Goal: Task Accomplishment & Management: Manage account settings

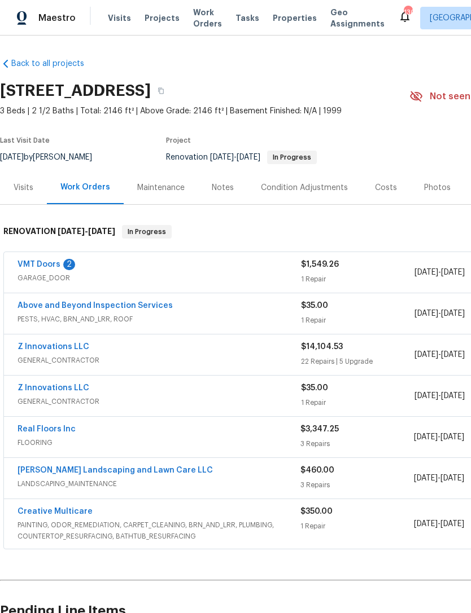
click at [52, 349] on link "Z Innovations LLC" at bounding box center [53, 347] width 72 height 8
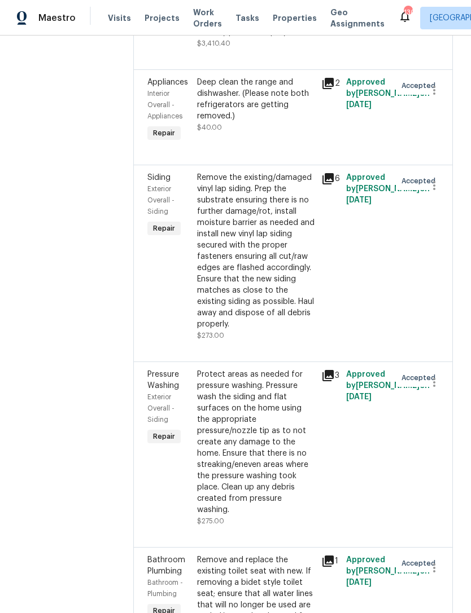
scroll to position [897, 0]
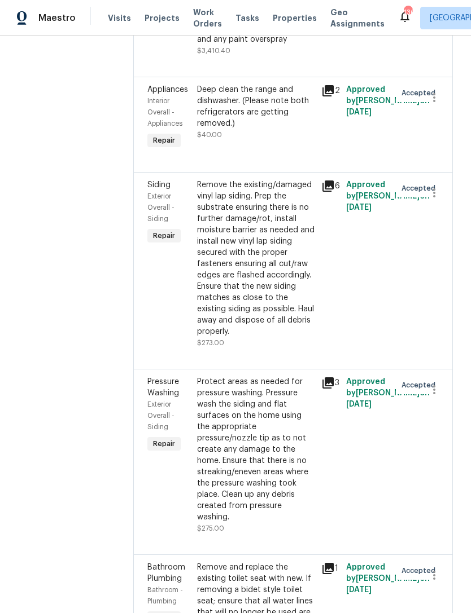
click at [236, 93] on div "Deep clean the range and dishwasher. (Please note both refrigerators are gettin…" at bounding box center [255, 106] width 117 height 45
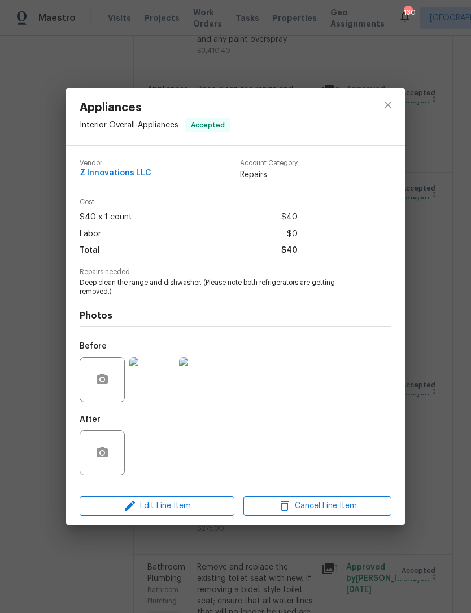
click at [443, 219] on div "Appliances Interior Overall - Appliances Accepted Vendor Z Innovations LLC Acco…" at bounding box center [235, 306] width 471 height 613
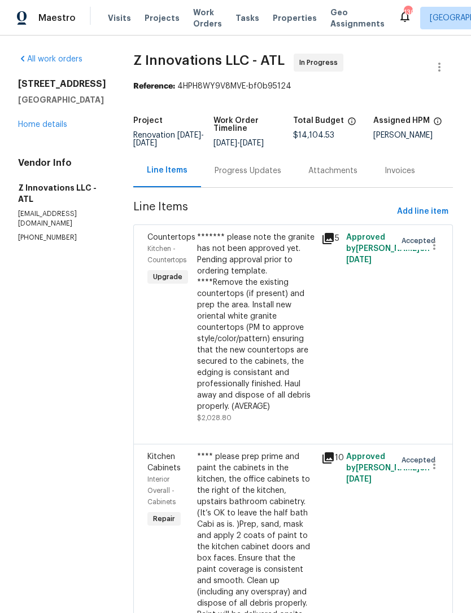
scroll to position [0, 0]
copy div "6590 Manor Creek Dr Douglasville, GA 30135"
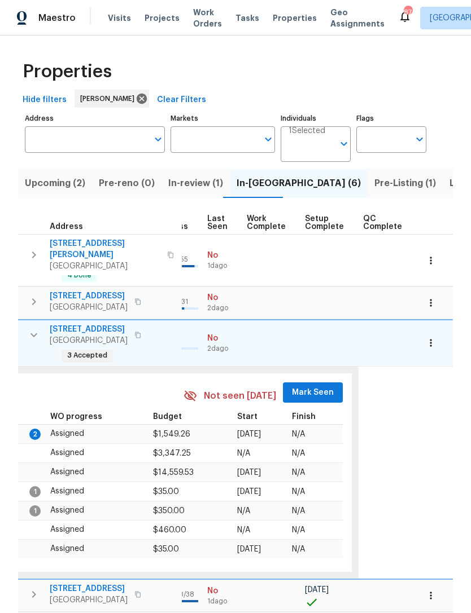
scroll to position [0, 541]
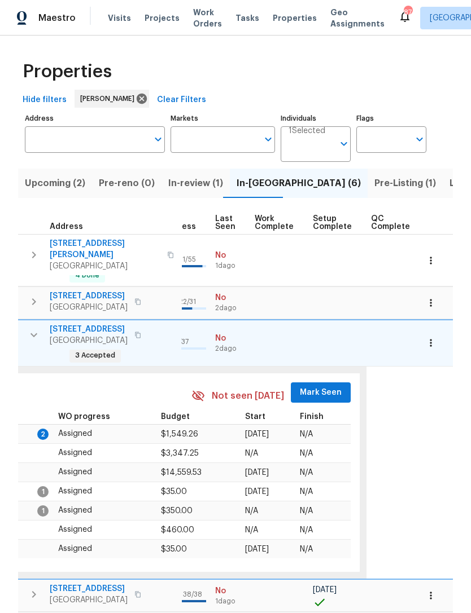
click at [312, 386] on span "Mark Seen" at bounding box center [321, 393] width 42 height 14
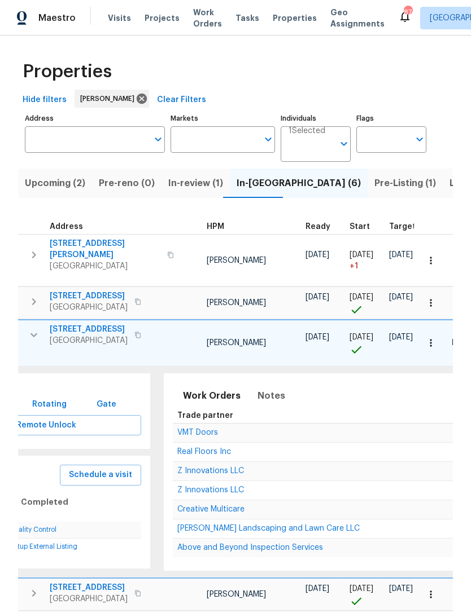
scroll to position [0, 82]
click at [265, 388] on span "Notes" at bounding box center [273, 396] width 28 height 16
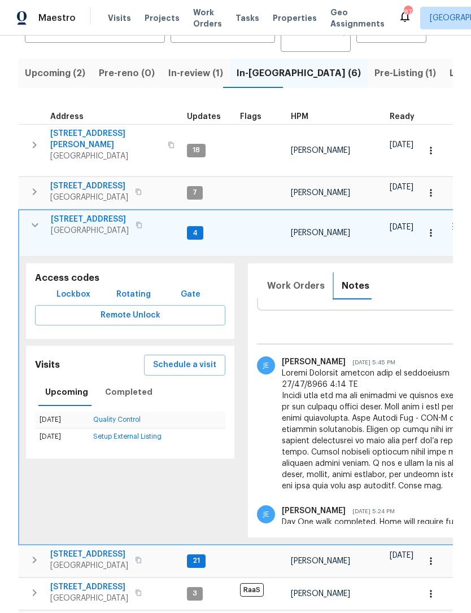
scroll to position [0, 0]
click at [37, 224] on icon "button" at bounding box center [35, 225] width 14 height 14
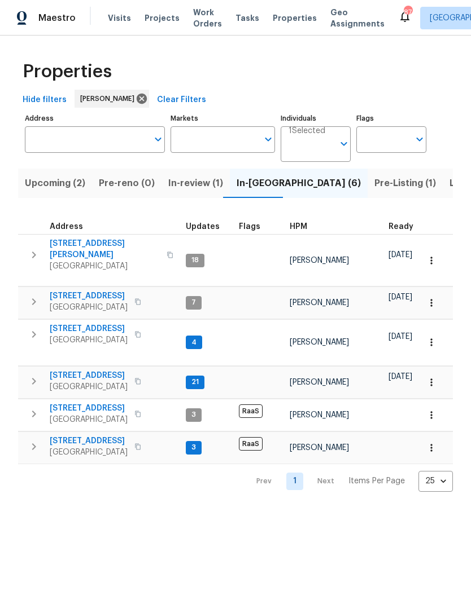
click at [87, 325] on span "[STREET_ADDRESS]" at bounding box center [89, 328] width 78 height 11
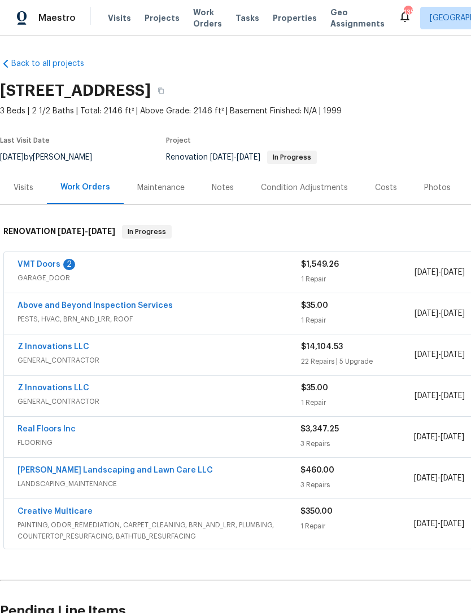
click at [53, 349] on link "Z Innovations LLC" at bounding box center [53, 347] width 72 height 8
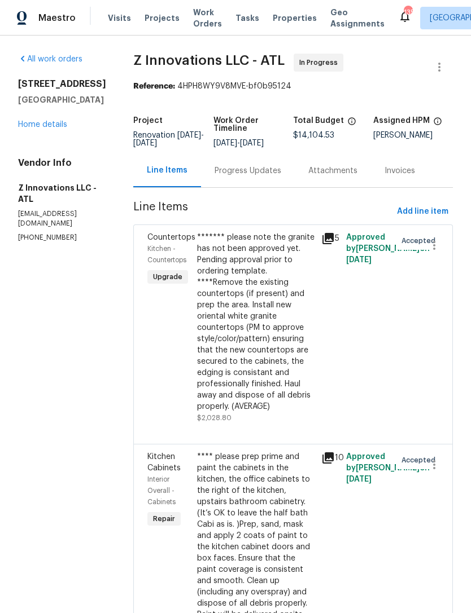
click at [230, 173] on div "Progress Updates" at bounding box center [247, 170] width 67 height 11
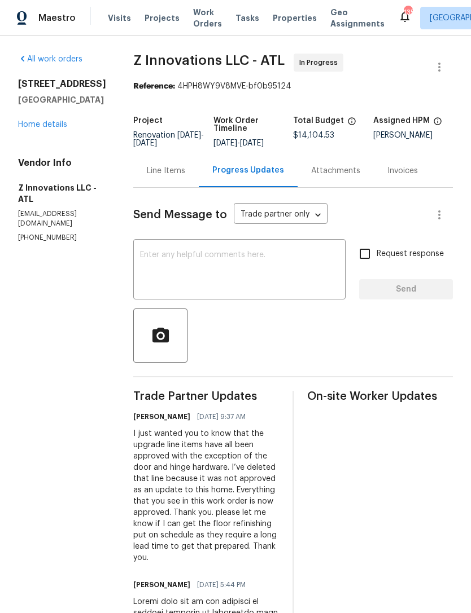
click at [33, 129] on link "Home details" at bounding box center [42, 125] width 49 height 8
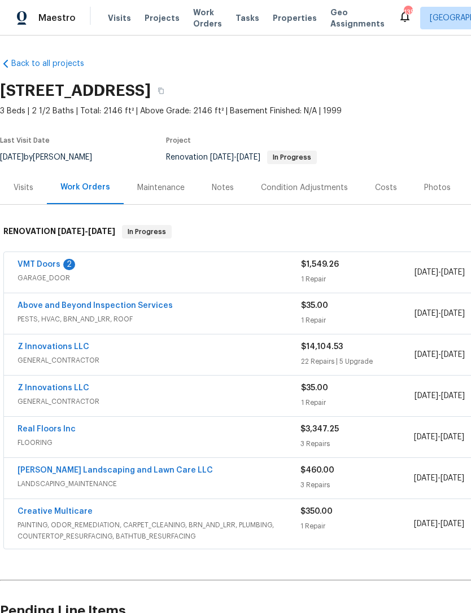
click at [44, 346] on link "Z Innovations LLC" at bounding box center [53, 347] width 72 height 8
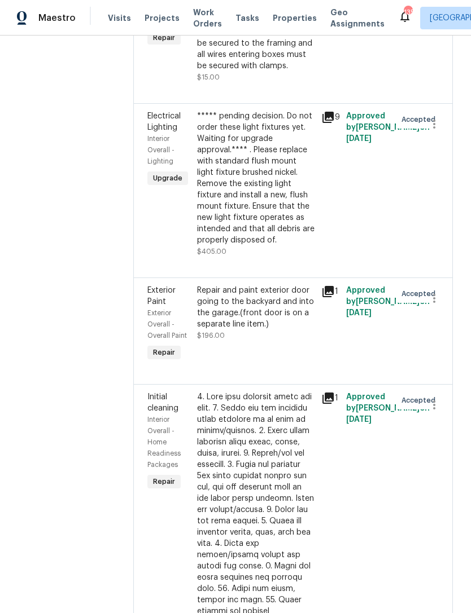
scroll to position [2516, 0]
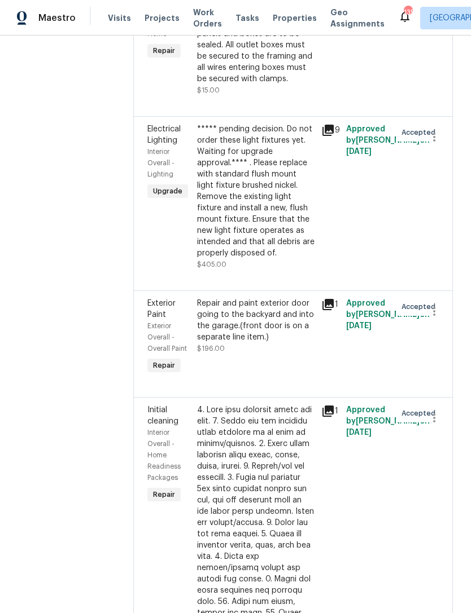
click at [218, 298] on div "Repair and paint exterior door going to the backyard and into the garage.(front…" at bounding box center [255, 320] width 117 height 45
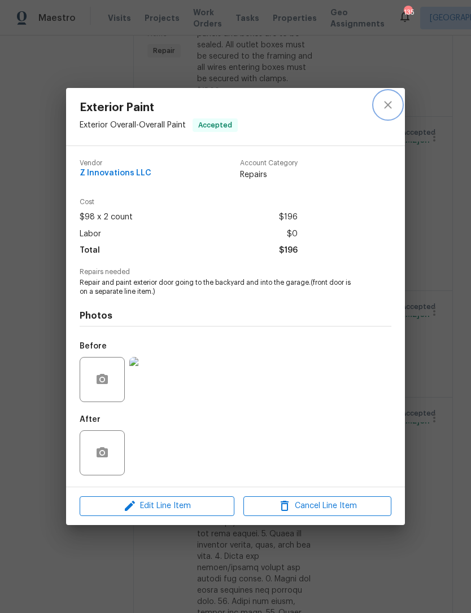
click at [386, 102] on icon "close" at bounding box center [388, 105] width 14 height 14
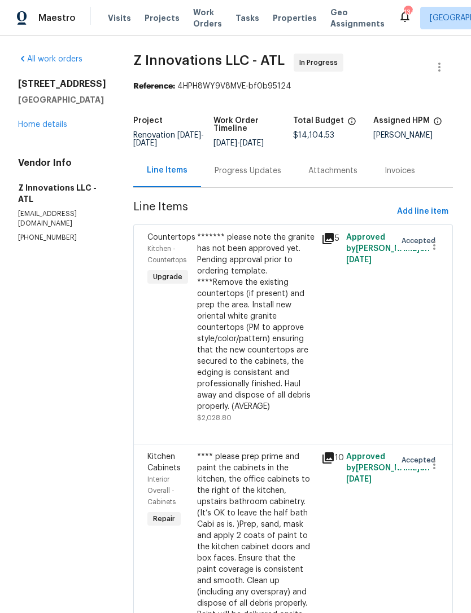
scroll to position [0, 0]
